Goal: Task Accomplishment & Management: Use online tool/utility

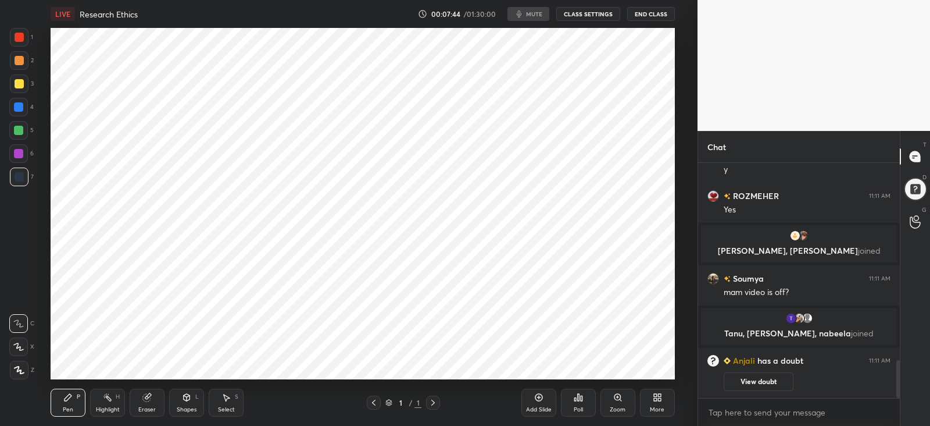
scroll to position [1216, 0]
click at [808, 386] on p "JUMP TO LATEST" at bounding box center [804, 386] width 50 height 7
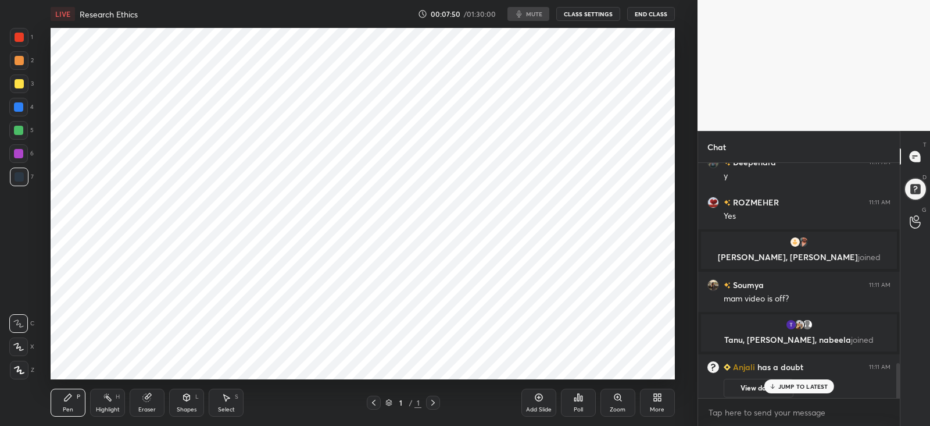
scroll to position [1379, 0]
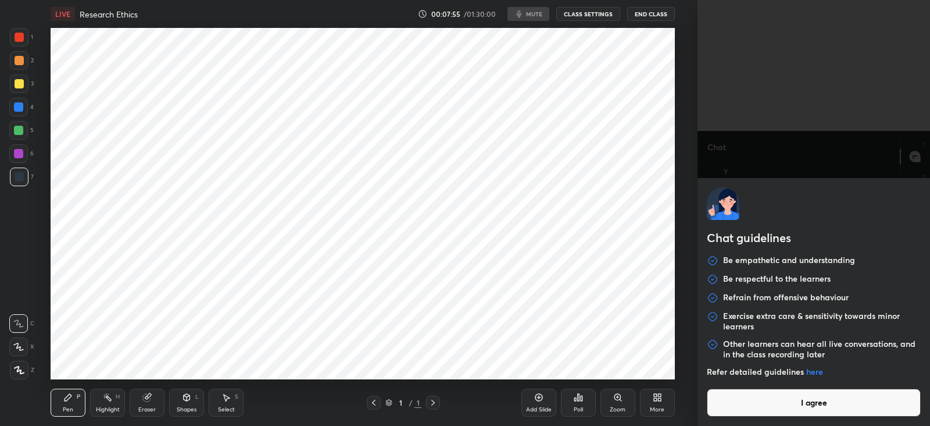
click at [750, 412] on body "1 2 3 4 5 6 7 C X Z C X Z E E Erase all H H LIVE Research Ethics 00:07:55 / 01:…" at bounding box center [465, 213] width 930 height 426
click at [758, 407] on button "I agree" at bounding box center [814, 402] width 214 height 28
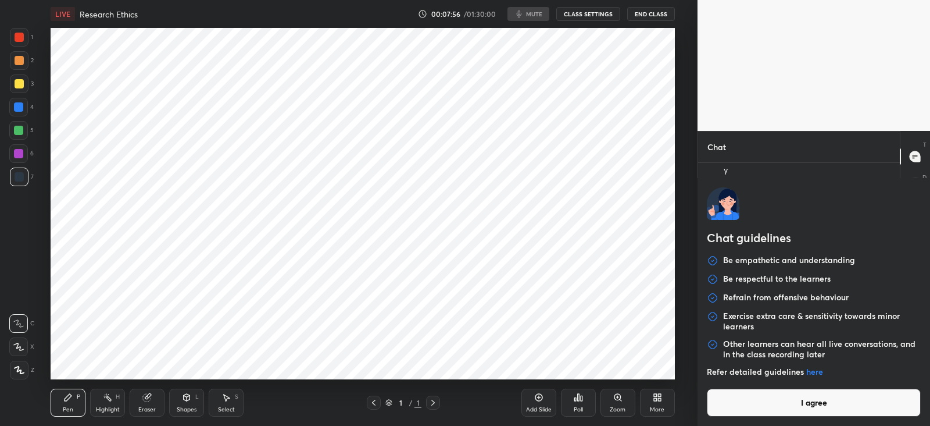
type textarea "x"
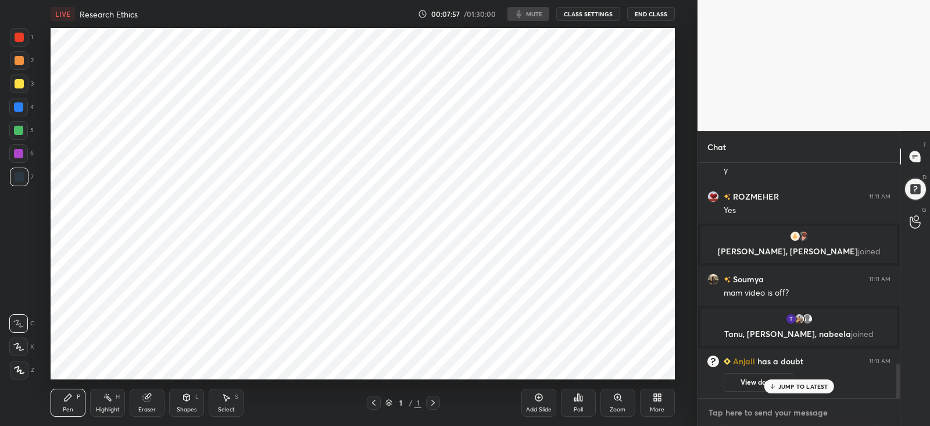
click at [758, 408] on textarea at bounding box center [799, 412] width 183 height 19
type textarea "a"
type textarea "x"
type textarea "au"
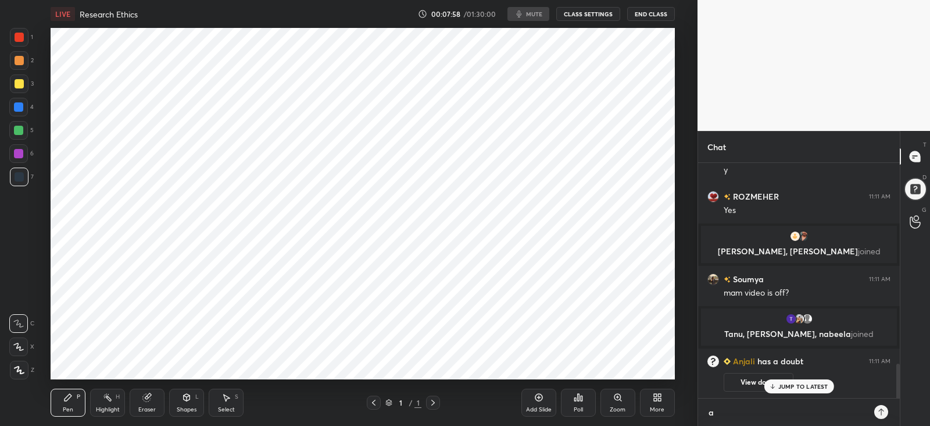
type textarea "x"
type textarea "aud"
type textarea "x"
type textarea "audi"
type textarea "x"
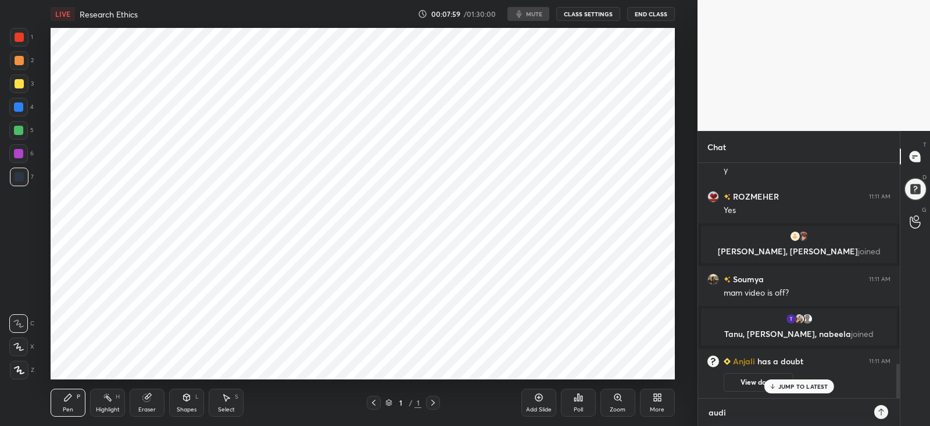
type textarea "audib"
type textarea "x"
type textarea "audibl"
type textarea "x"
type textarea "audible"
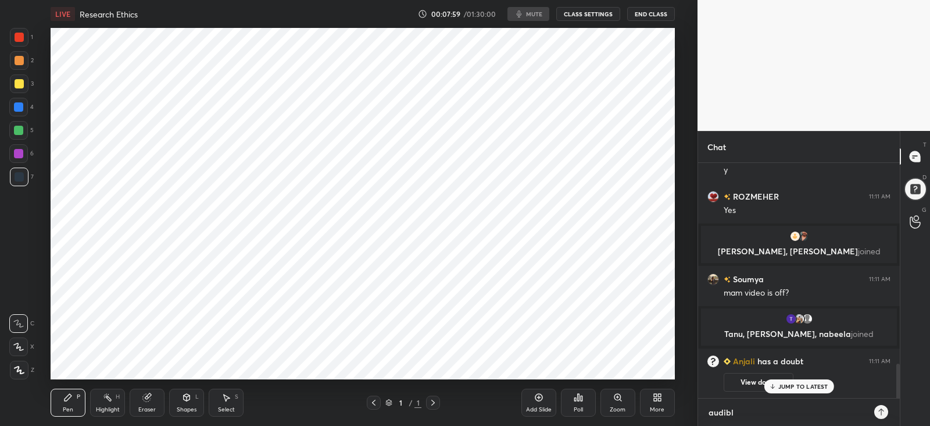
type textarea "x"
type textarea "audible?"
type textarea "x"
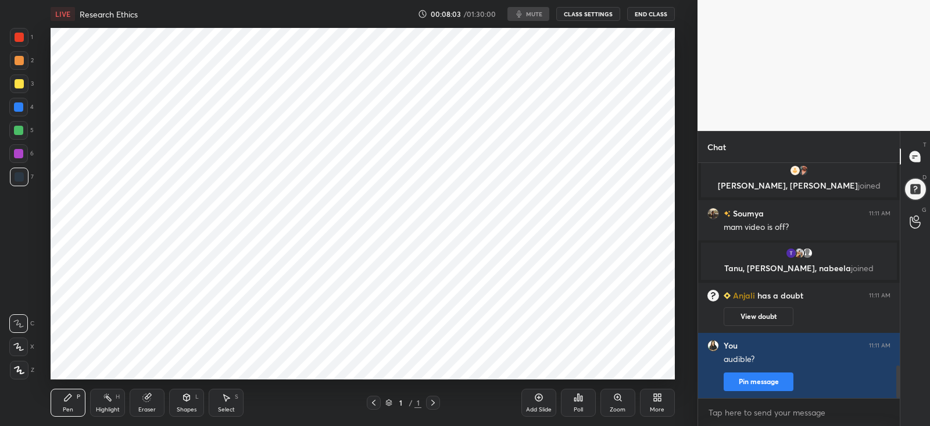
type textarea "x"
click at [584, 13] on button "CLASS SETTINGS" at bounding box center [588, 14] width 64 height 14
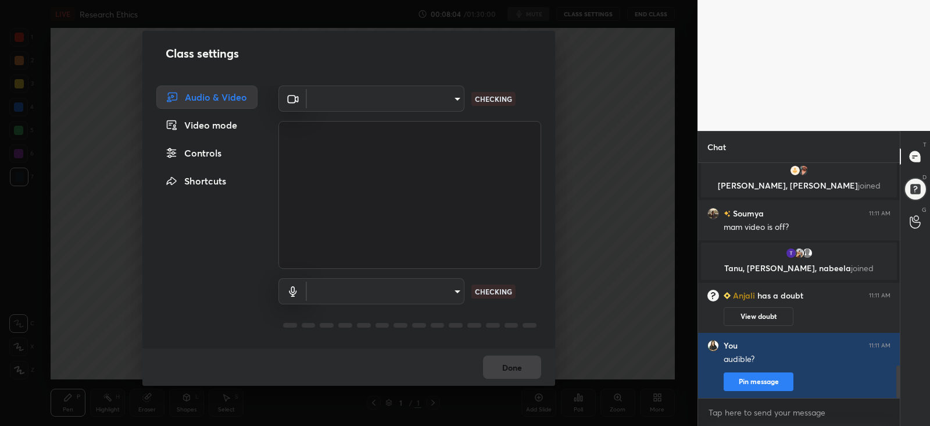
scroll to position [1484, 0]
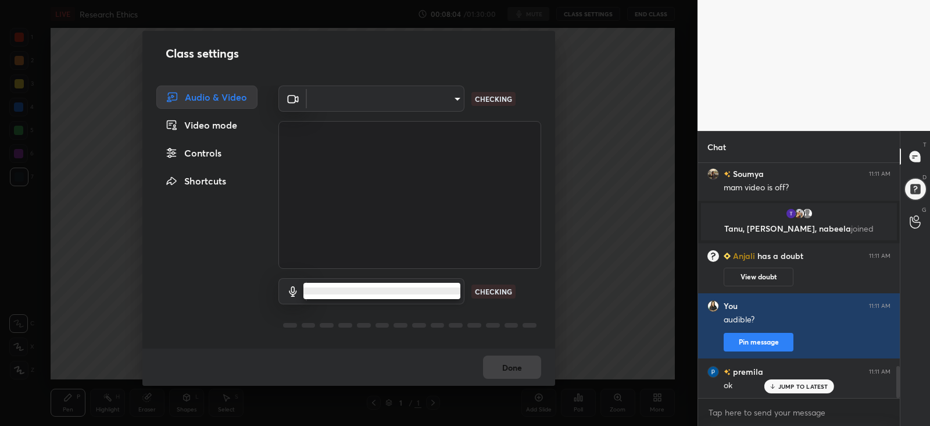
click at [443, 291] on body "1 2 3 4 5 6 7 C X Z C X Z E E Erase all H H LIVE Research Ethics 00:08:04 / 01:…" at bounding box center [465, 213] width 930 height 426
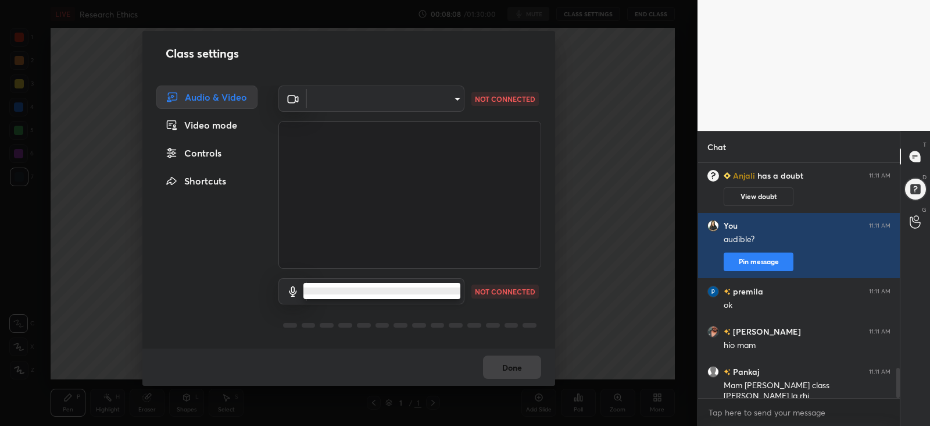
scroll to position [1605, 0]
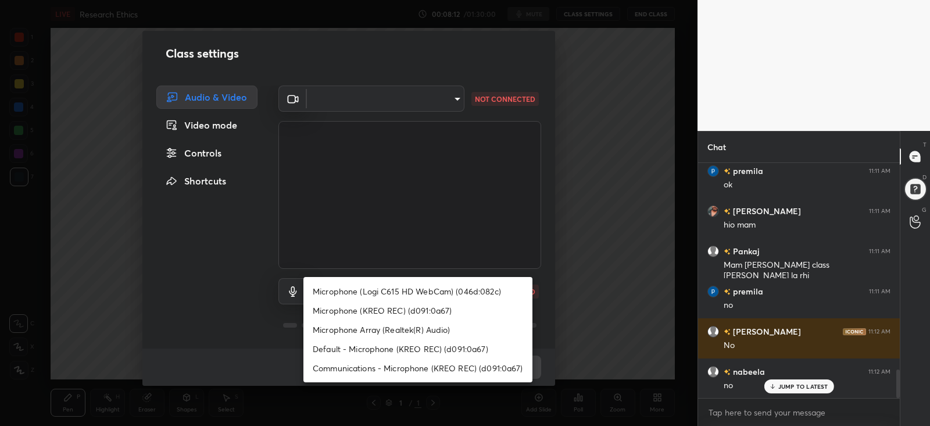
click at [439, 98] on div at bounding box center [465, 213] width 930 height 426
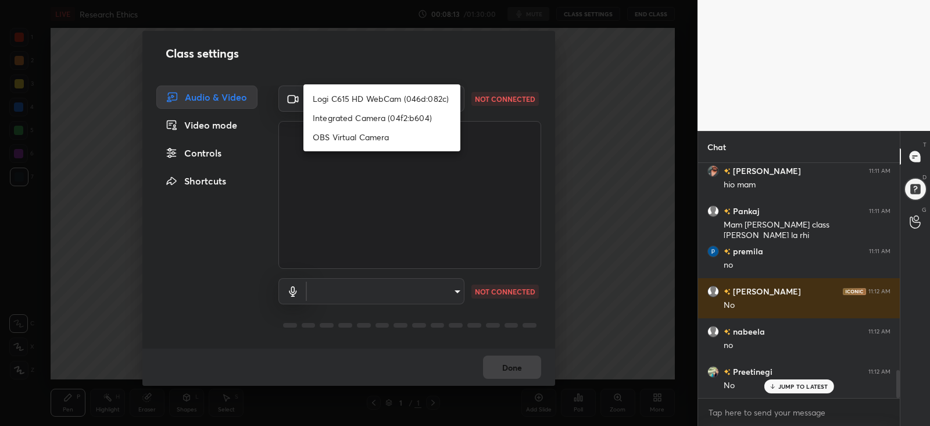
click at [448, 101] on body "1 2 3 4 5 6 7 C X Z C X Z E E Erase all H H LIVE Research Ethics 00:08:13 / 01:…" at bounding box center [465, 213] width 930 height 426
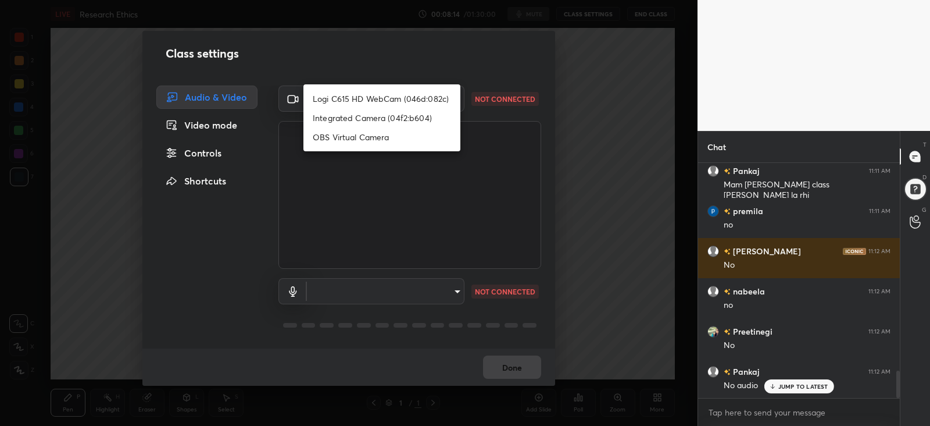
click at [399, 99] on li "Logi C615 HD WebCam (046d:082c)" at bounding box center [382, 98] width 157 height 19
type input "4e5baca9718d0efe35696ebf0d9010bf25bc05e09055e25579d26e06e2d0c208"
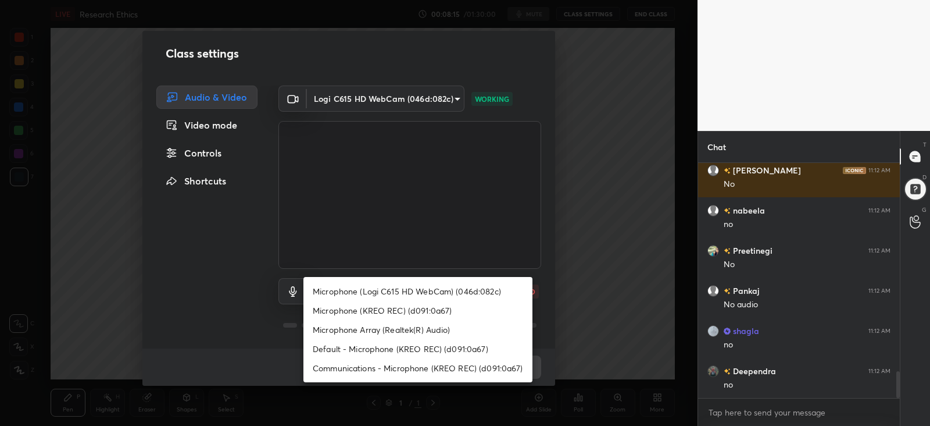
click at [445, 288] on body "1 2 3 4 5 6 7 C X Z C X Z E E Erase all H H LIVE Research Ethics 00:08:15 / 01:…" at bounding box center [465, 213] width 930 height 426
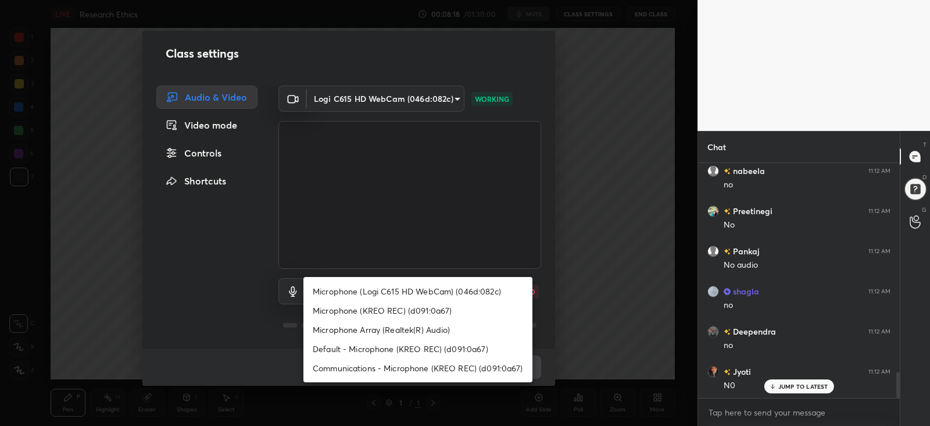
click at [404, 312] on li "Microphone (KREO REC) (d091:0a67)" at bounding box center [418, 310] width 229 height 19
type input "ae87d0575cd565a54f6e59d906613c86728a2ef58d3f1dd485ad72c6c52b80c5"
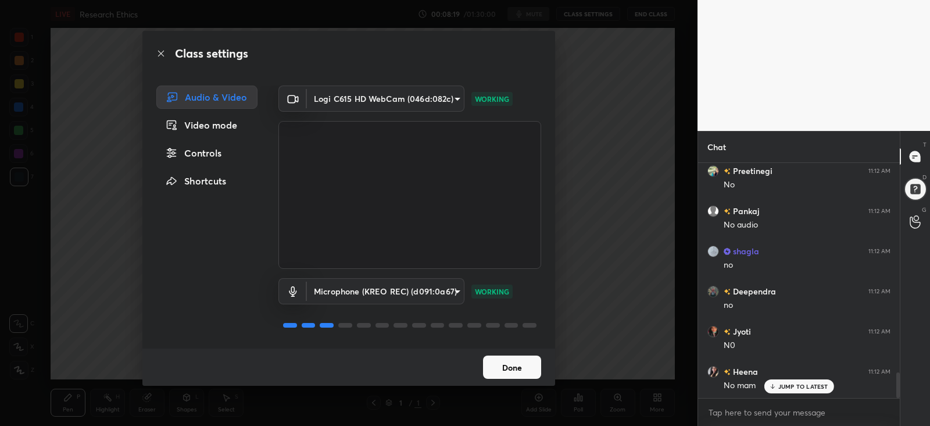
click at [497, 362] on button "Done" at bounding box center [512, 366] width 58 height 23
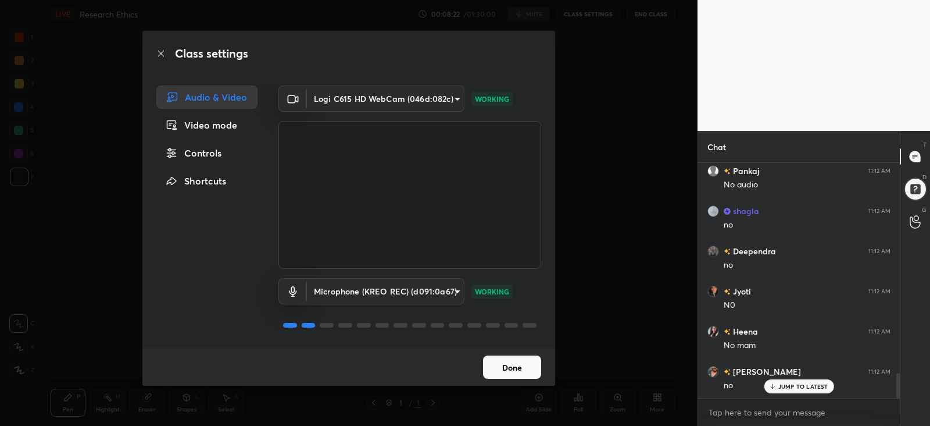
click at [503, 364] on button "Done" at bounding box center [512, 366] width 58 height 23
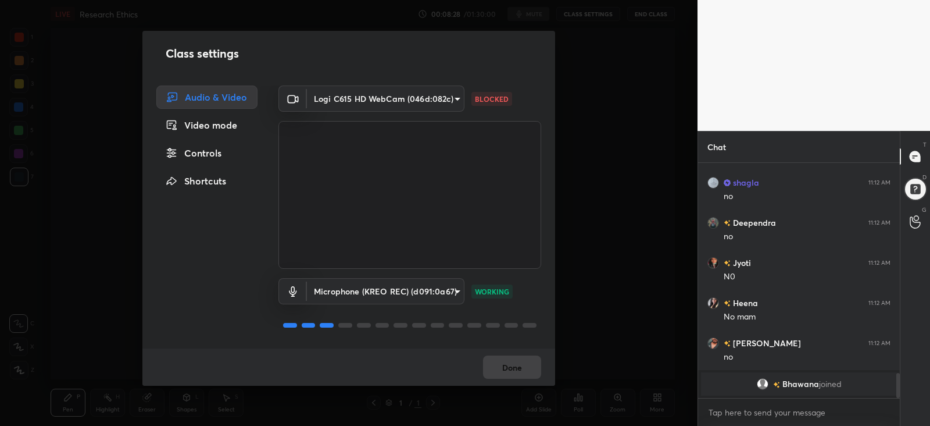
click at [441, 103] on body "1 2 3 4 5 6 7 C X Z C X Z E E Erase all H H LIVE Research Ethics 00:08:28 / 01:…" at bounding box center [465, 213] width 930 height 426
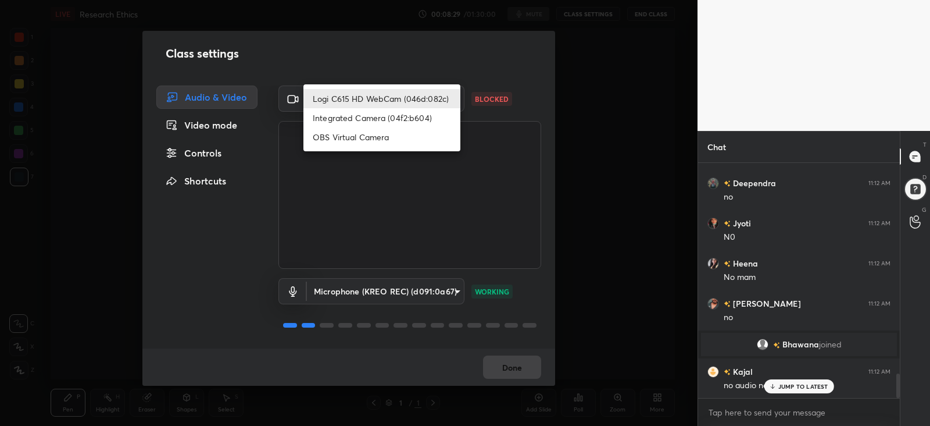
click at [429, 94] on li "Logi C615 HD WebCam (046d:082c)" at bounding box center [382, 98] width 157 height 19
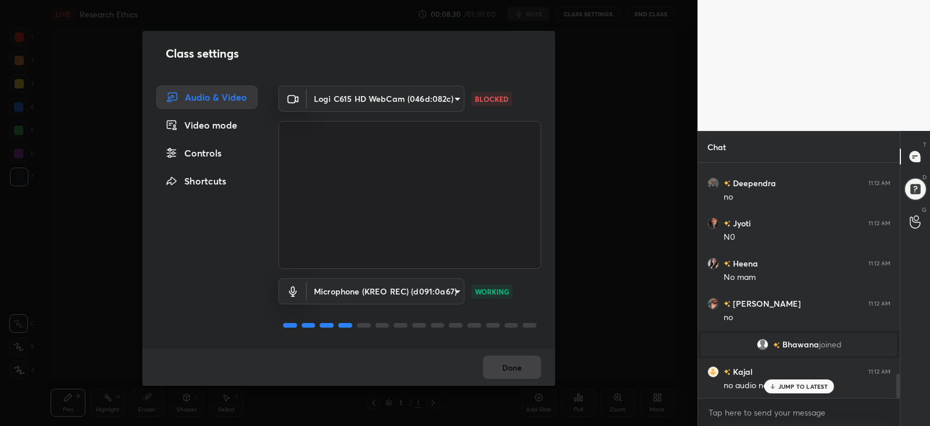
click at [504, 365] on div "Done" at bounding box center [348, 366] width 413 height 37
click at [805, 388] on p "JUMP TO LATEST" at bounding box center [804, 386] width 50 height 7
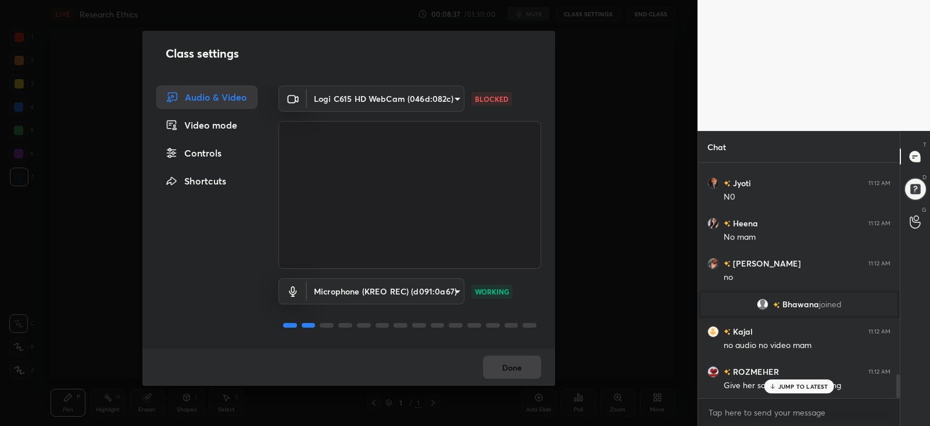
scroll to position [2125, 0]
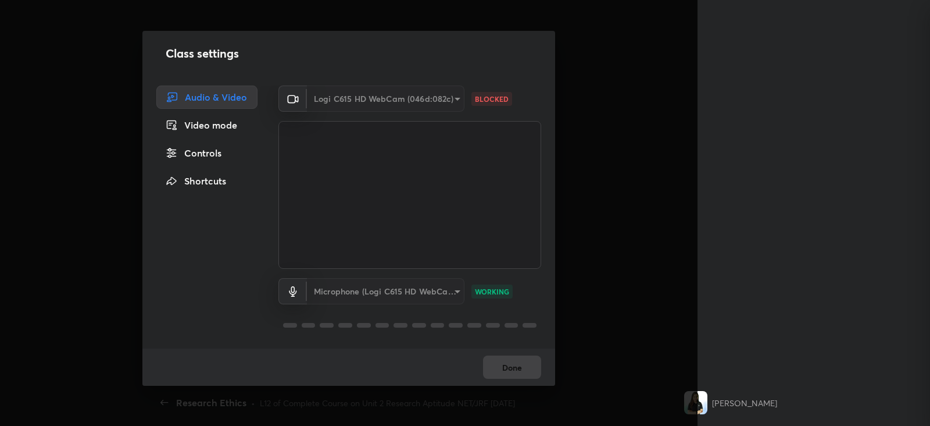
click at [454, 94] on div "Logi C615 HD WebCam (046d:082c)" at bounding box center [386, 98] width 158 height 26
click at [449, 97] on div "Logi C615 HD WebCam (046d:082c)" at bounding box center [386, 98] width 158 height 26
click at [451, 100] on div "Logi C615 HD WebCam (046d:082c)" at bounding box center [386, 98] width 158 height 26
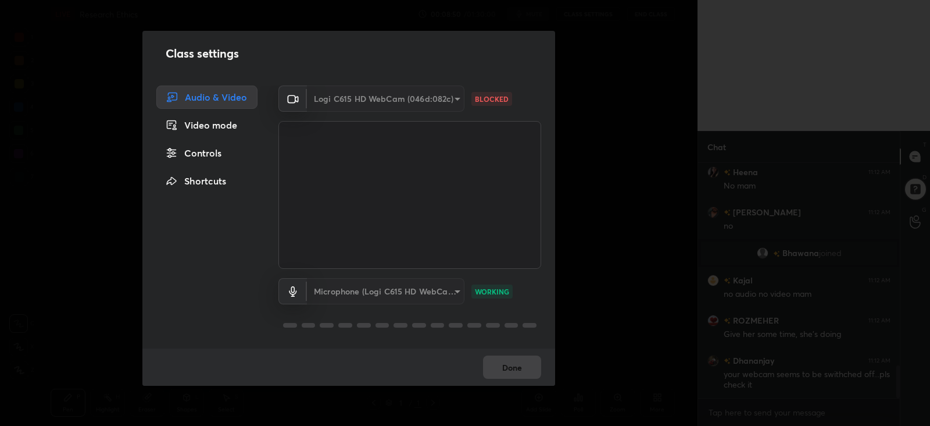
scroll to position [57795, 57495]
click at [222, 125] on div "Video mode" at bounding box center [206, 124] width 101 height 23
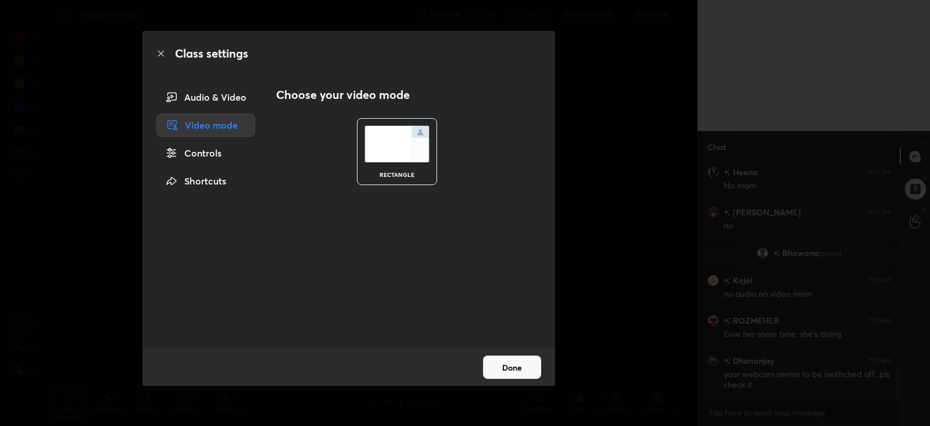
click at [234, 94] on div "Audio & Video" at bounding box center [205, 96] width 99 height 23
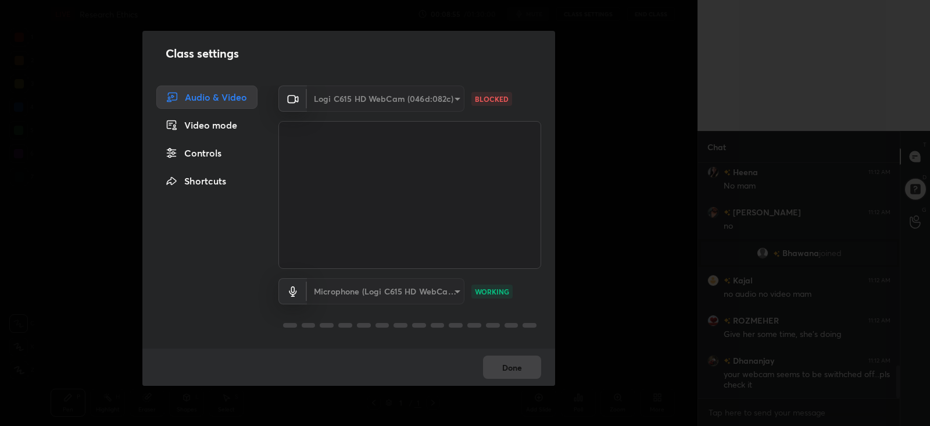
click at [412, 99] on div "Logi C615 HD WebCam (046d:082c)" at bounding box center [386, 98] width 158 height 26
click at [431, 101] on div "Logi C615 HD WebCam (046d:082c)" at bounding box center [386, 98] width 158 height 26
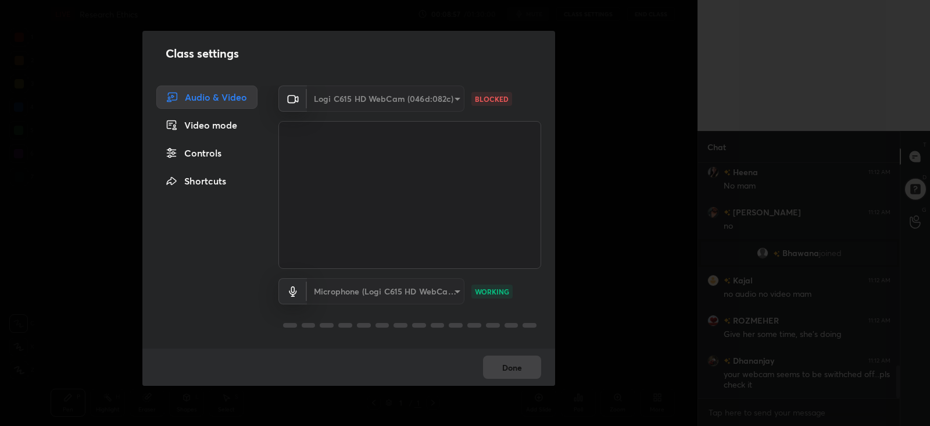
click at [448, 98] on div "Logi C615 HD WebCam (046d:082c)" at bounding box center [386, 98] width 158 height 26
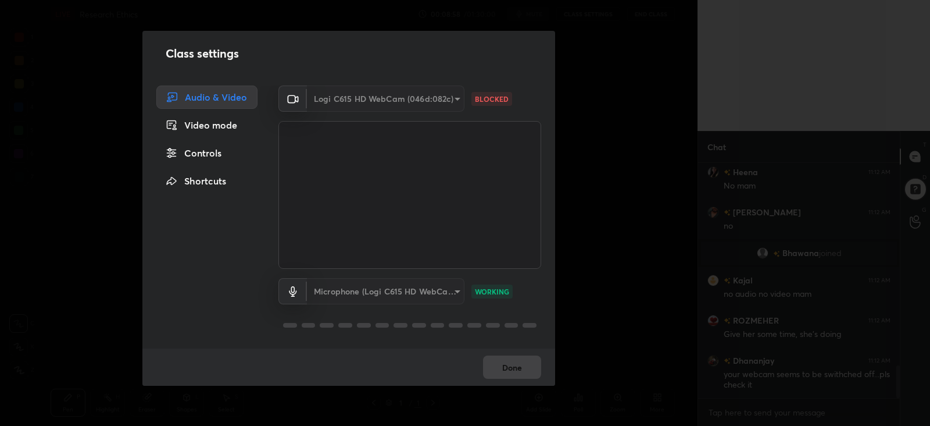
click at [448, 98] on div "Logi C615 HD WebCam (046d:082c)" at bounding box center [386, 98] width 158 height 26
